Goal: Use online tool/utility: Use online tool/utility

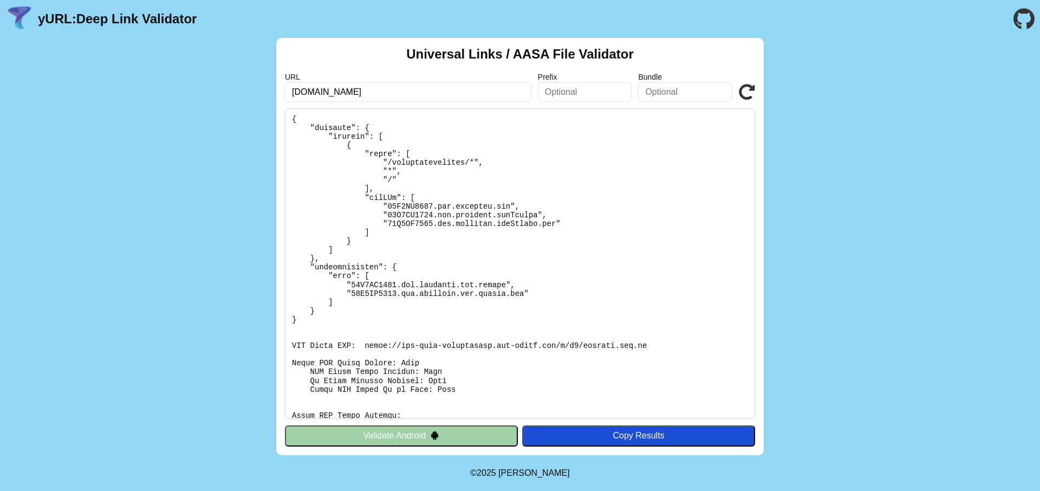
scroll to position [71, 0]
click at [377, 343] on pre at bounding box center [520, 263] width 470 height 310
drag, startPoint x: 377, startPoint y: 343, endPoint x: 646, endPoint y: 349, distance: 268.7
click at [646, 349] on pre at bounding box center [520, 263] width 470 height 310
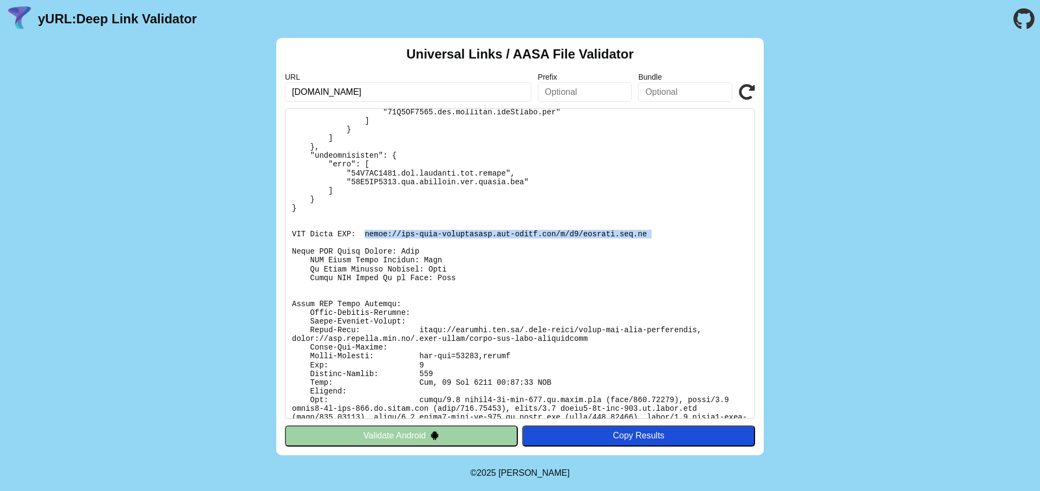
copy pre "https://app-site-association.cdn-apple.com/a/v1/mashuri.web.id"
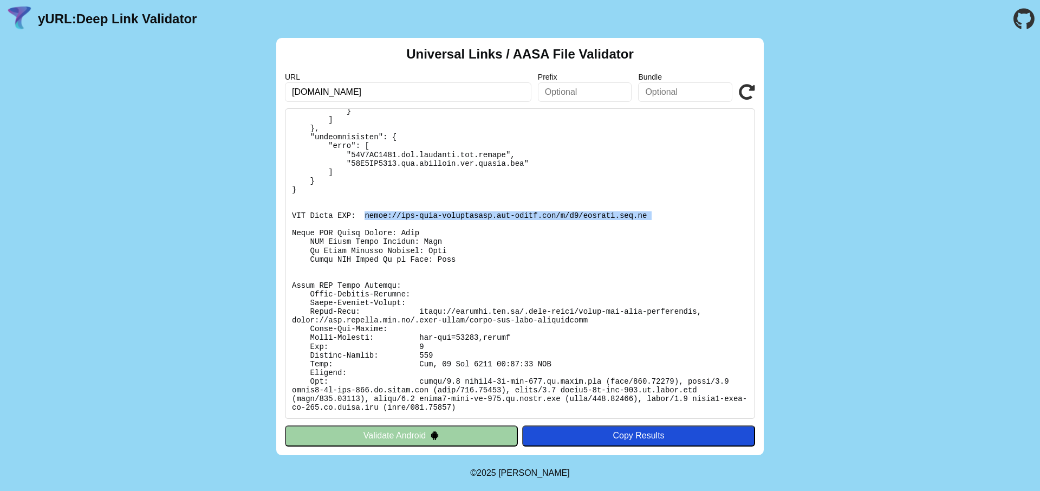
scroll to position [200, 0]
